Goal: Information Seeking & Learning: Find specific fact

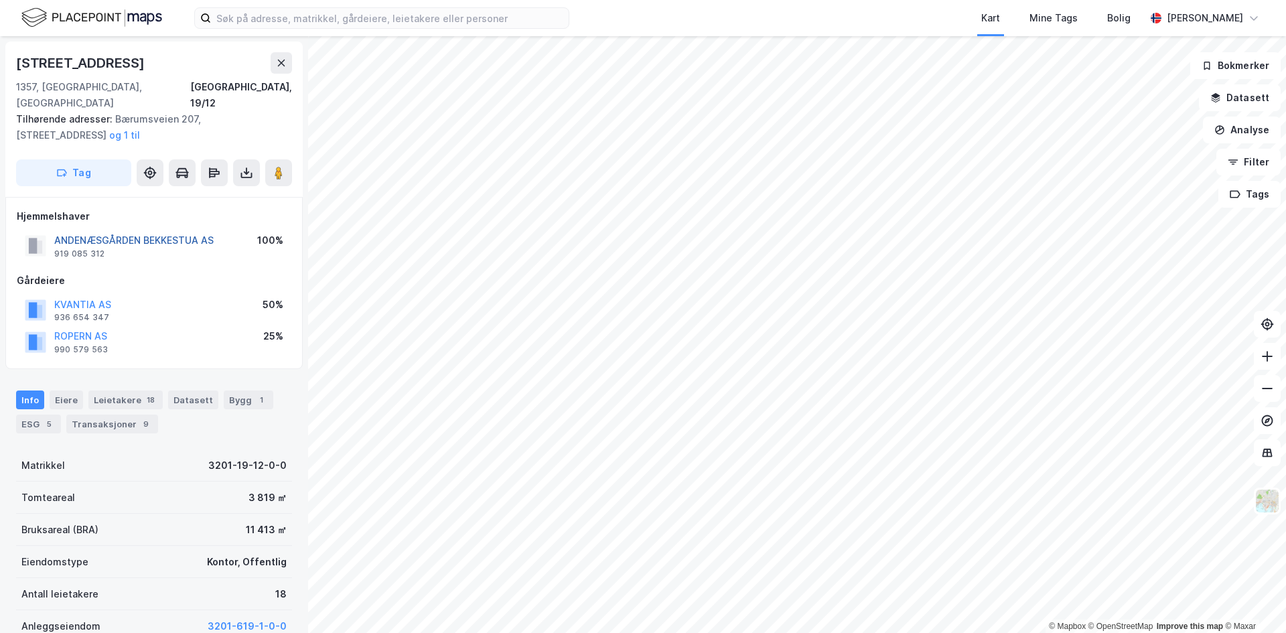
click at [0, 0] on button "ANDENÆSGÅRDEN BEKKESTUA AS" at bounding box center [0, 0] width 0 height 0
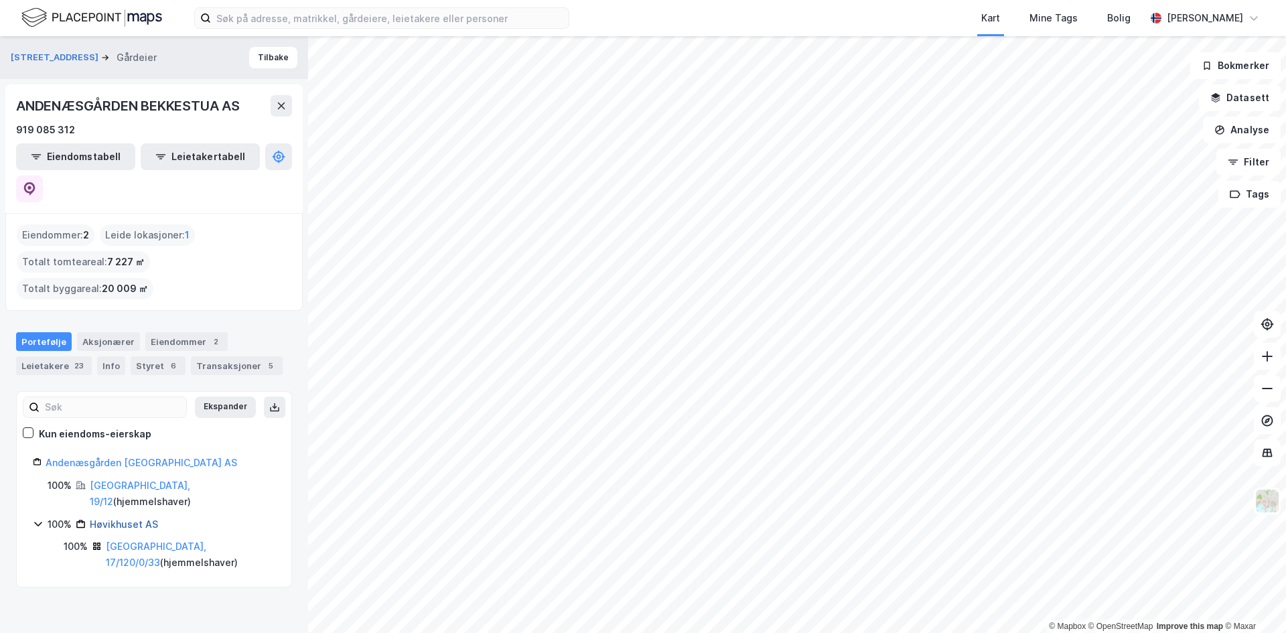
click at [125, 518] on link "Høvikhuset AS" at bounding box center [124, 523] width 68 height 11
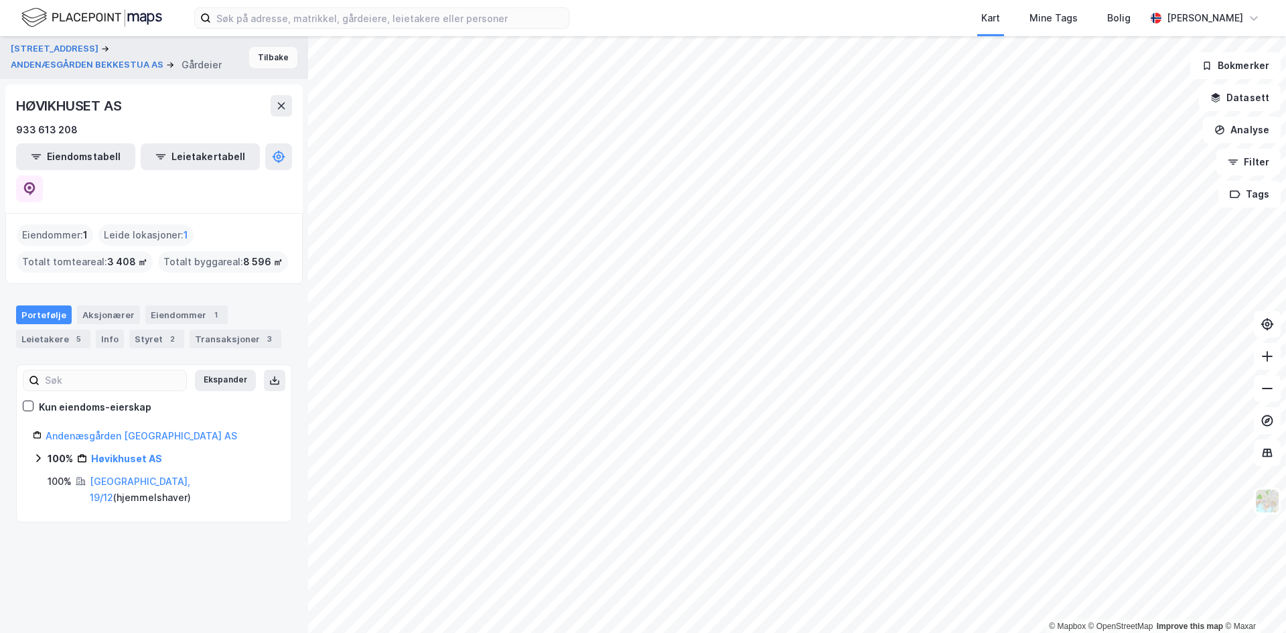
click at [275, 50] on button "Tilbake" at bounding box center [273, 57] width 48 height 21
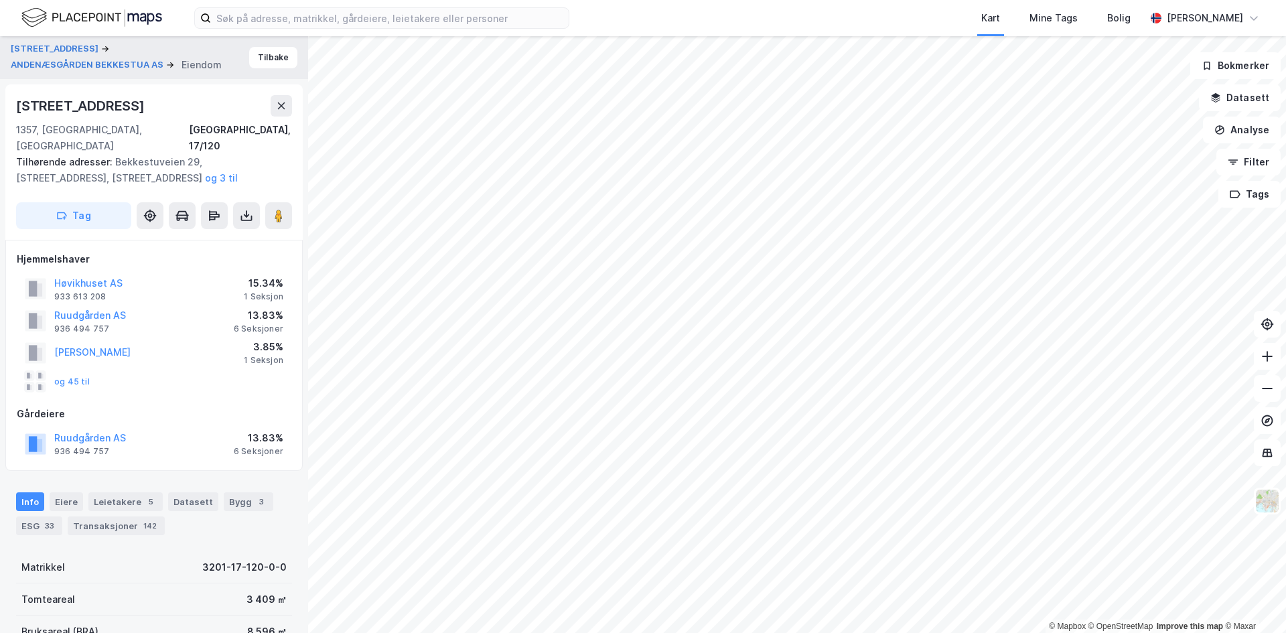
click at [77, 371] on div "og 45 til" at bounding box center [57, 381] width 65 height 21
click at [0, 0] on button "og 45 til" at bounding box center [0, 0] width 0 height 0
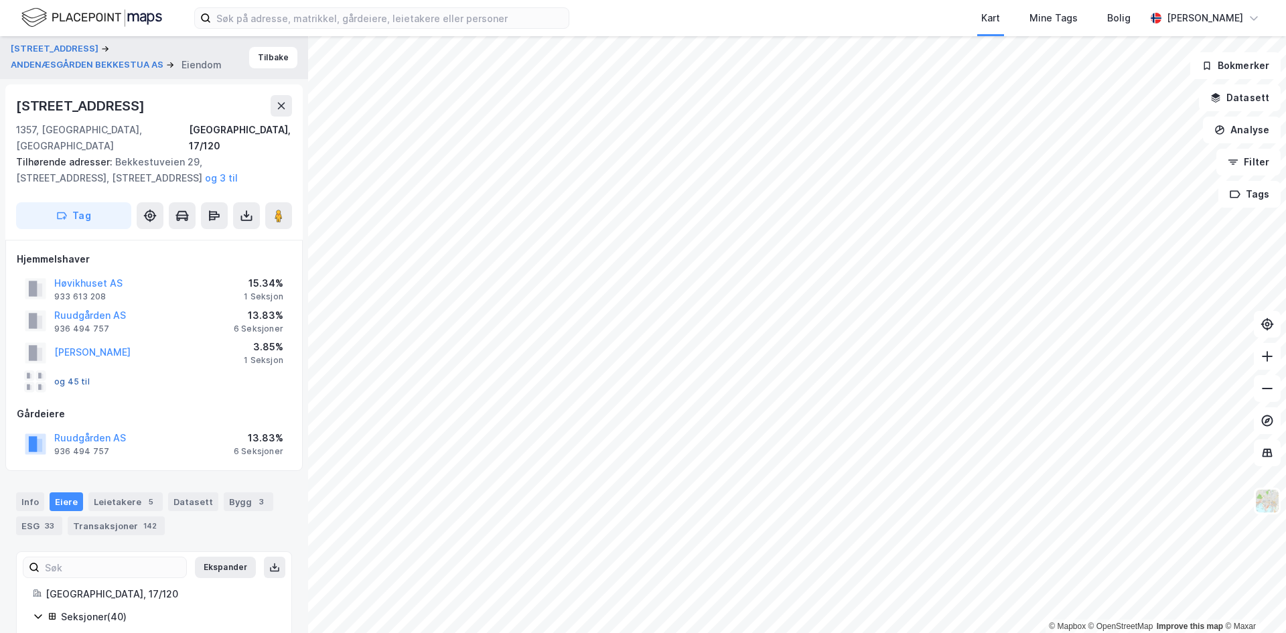
scroll to position [291, 0]
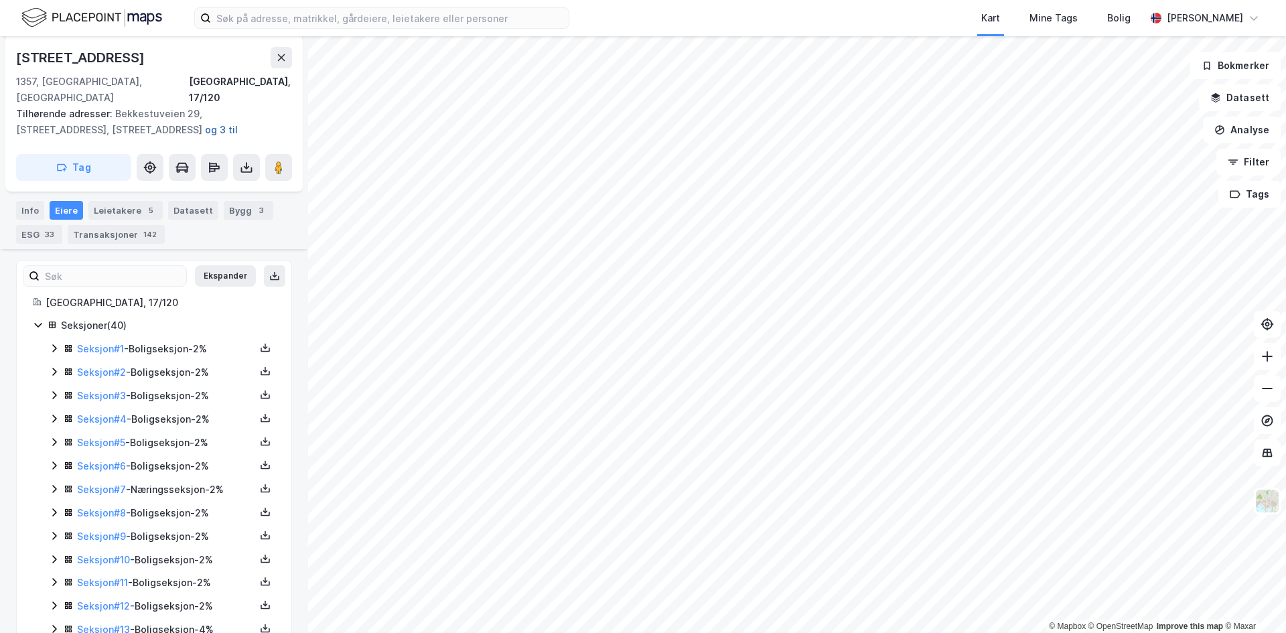
click at [0, 0] on button "og 3 til" at bounding box center [0, 0] width 0 height 0
